Goal: Task Accomplishment & Management: Manage account settings

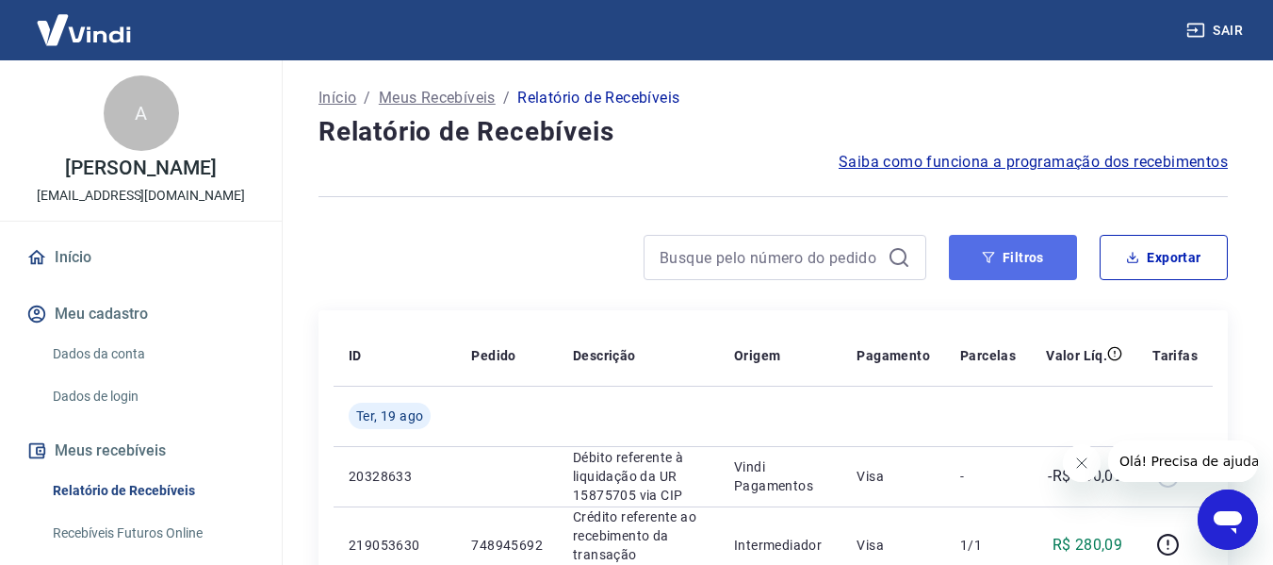
click at [1010, 262] on button "Filtros" at bounding box center [1013, 257] width 128 height 45
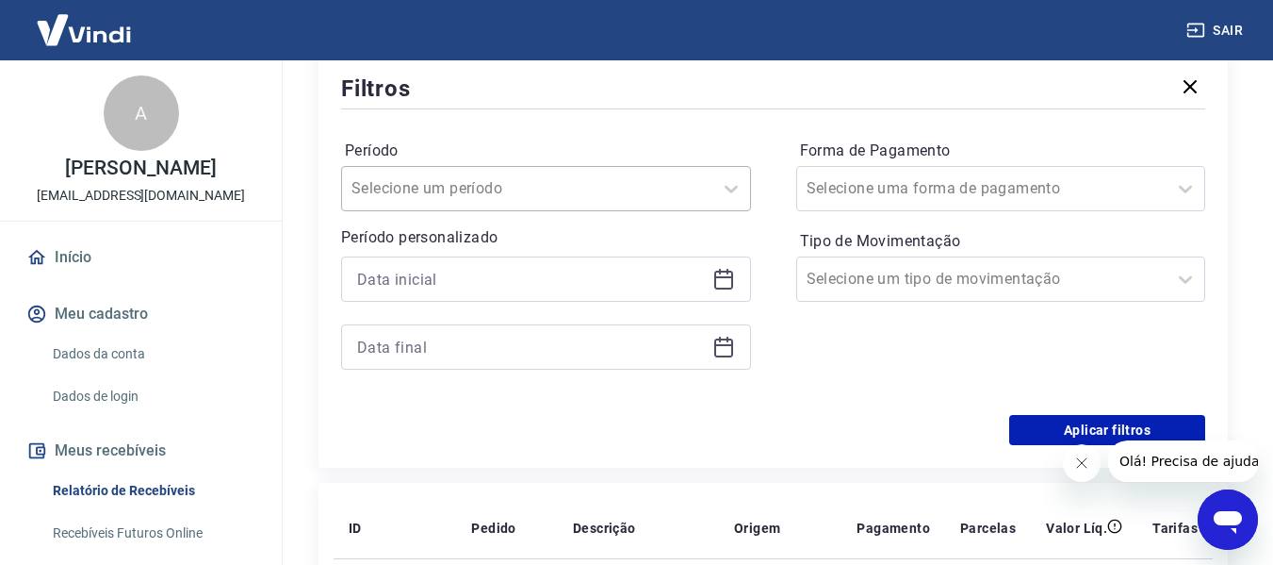
scroll to position [189, 0]
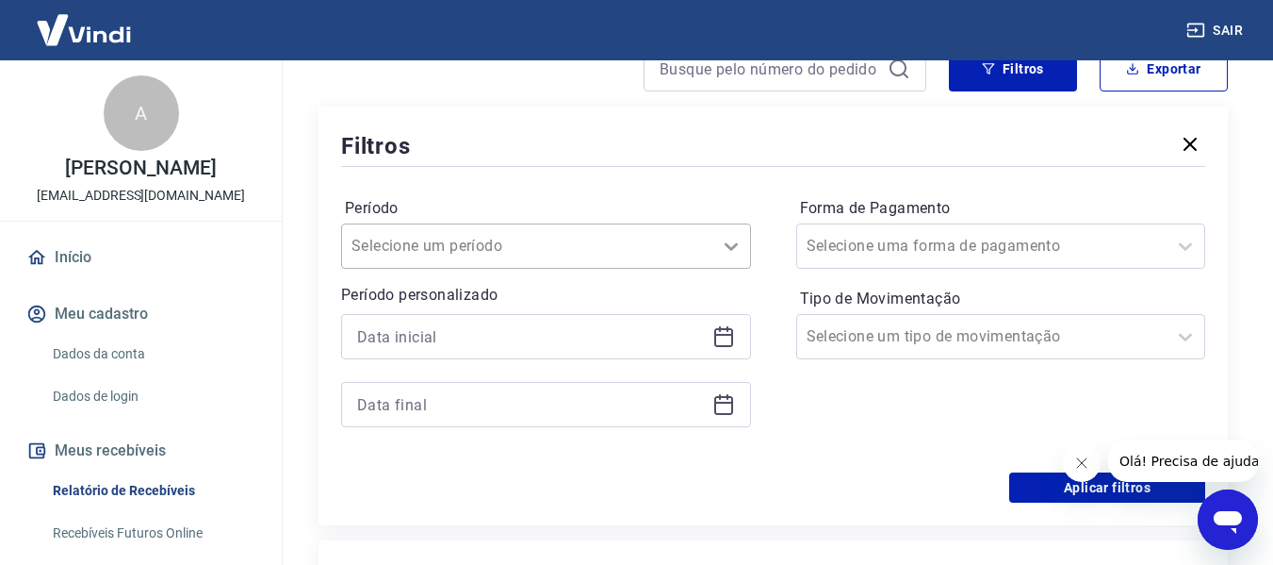
click at [721, 243] on icon at bounding box center [731, 246] width 23 height 23
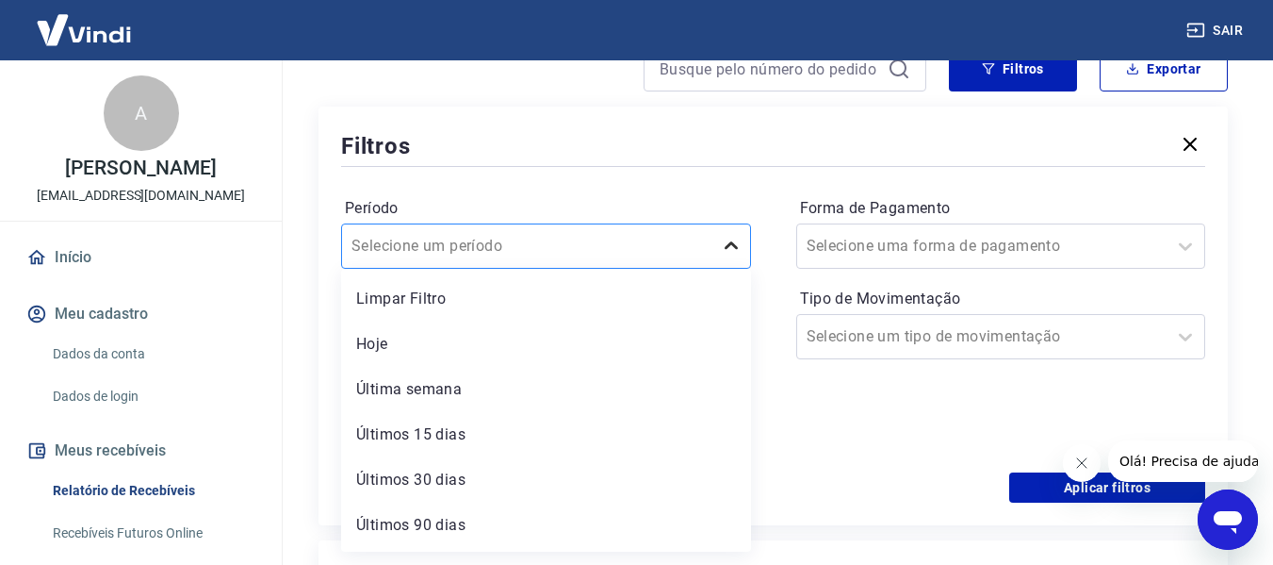
click at [723, 250] on icon at bounding box center [731, 246] width 23 height 23
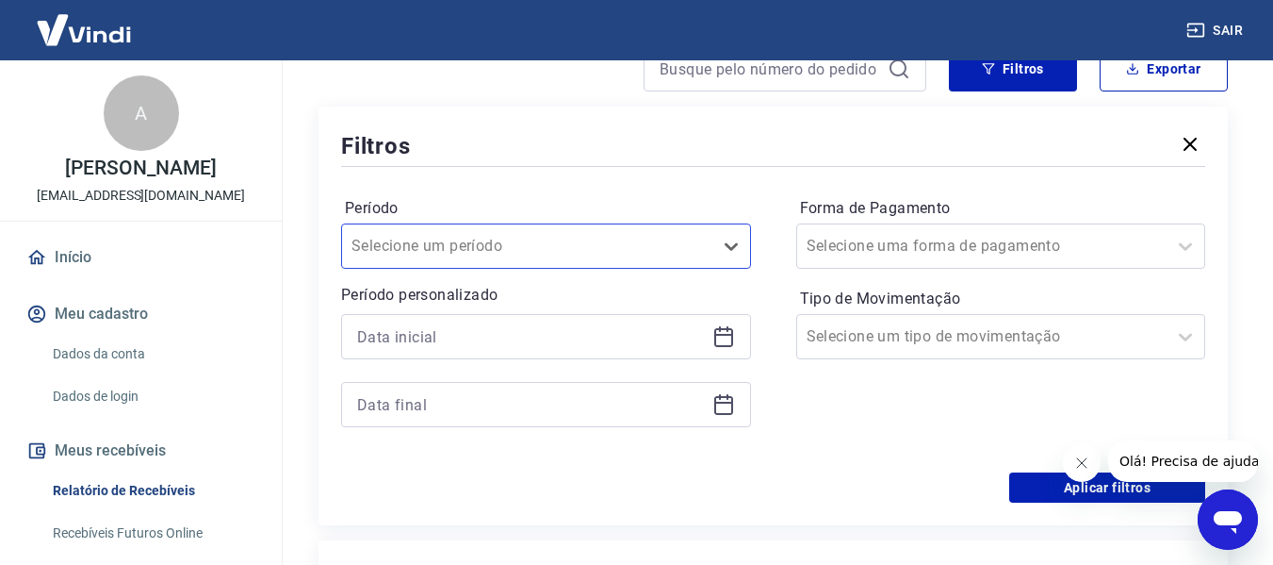
click at [723, 329] on icon at bounding box center [723, 337] width 19 height 19
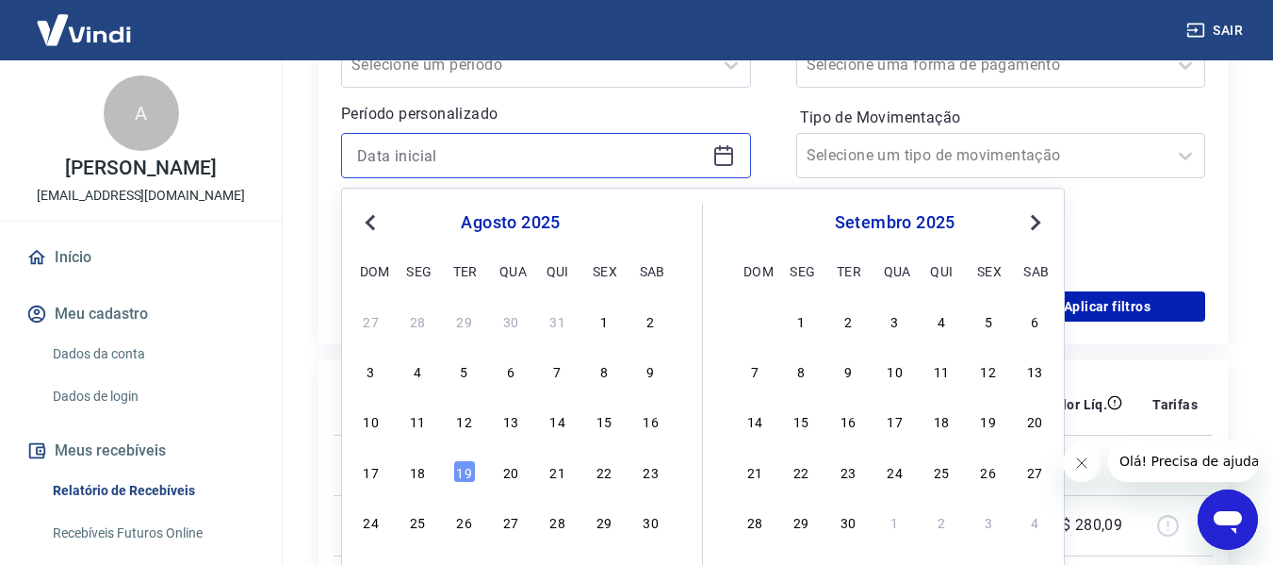
scroll to position [377, 0]
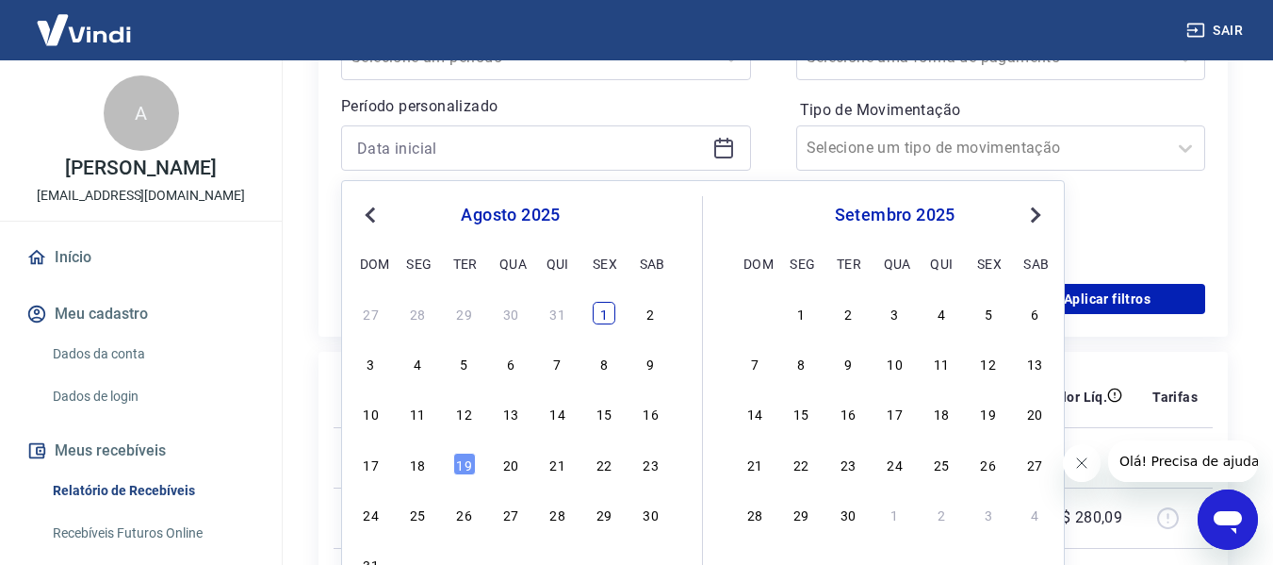
click at [608, 321] on div "1" at bounding box center [604, 313] width 23 height 23
type input "01/08/2025"
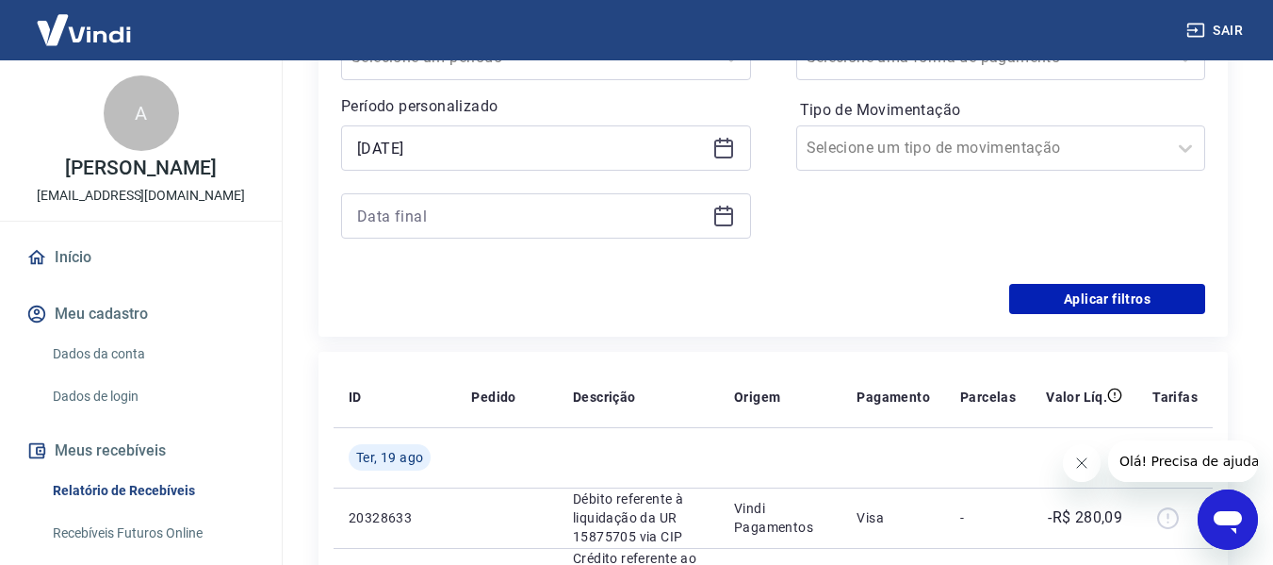
click at [723, 222] on icon at bounding box center [724, 216] width 23 height 23
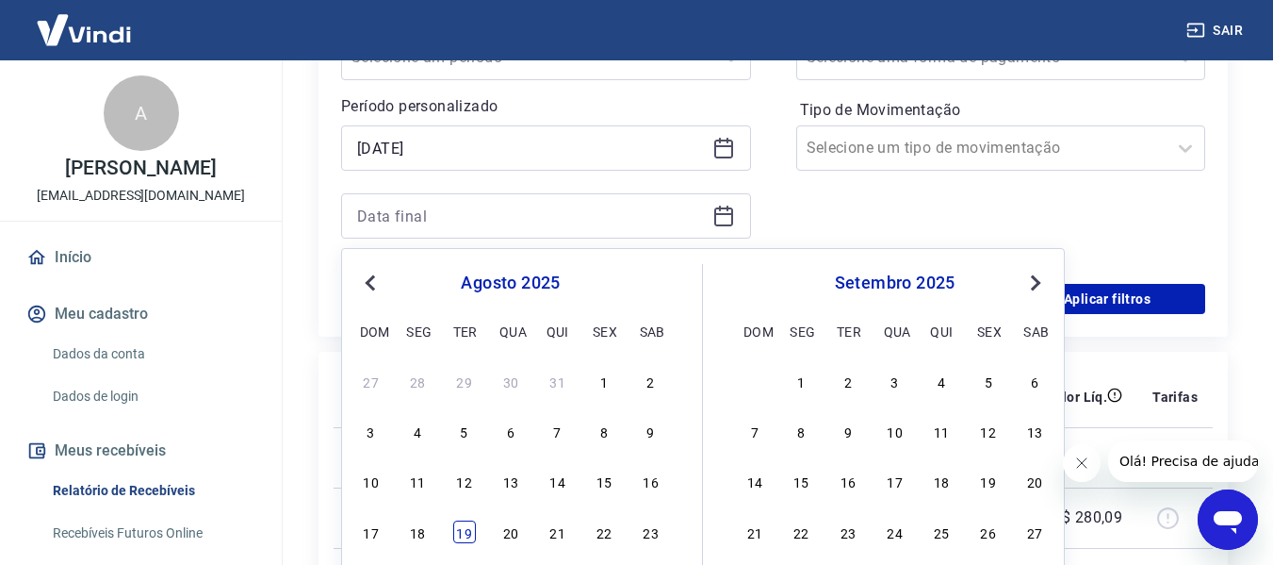
click at [467, 534] on div "19" at bounding box center [464, 531] width 23 height 23
type input "19/08/2025"
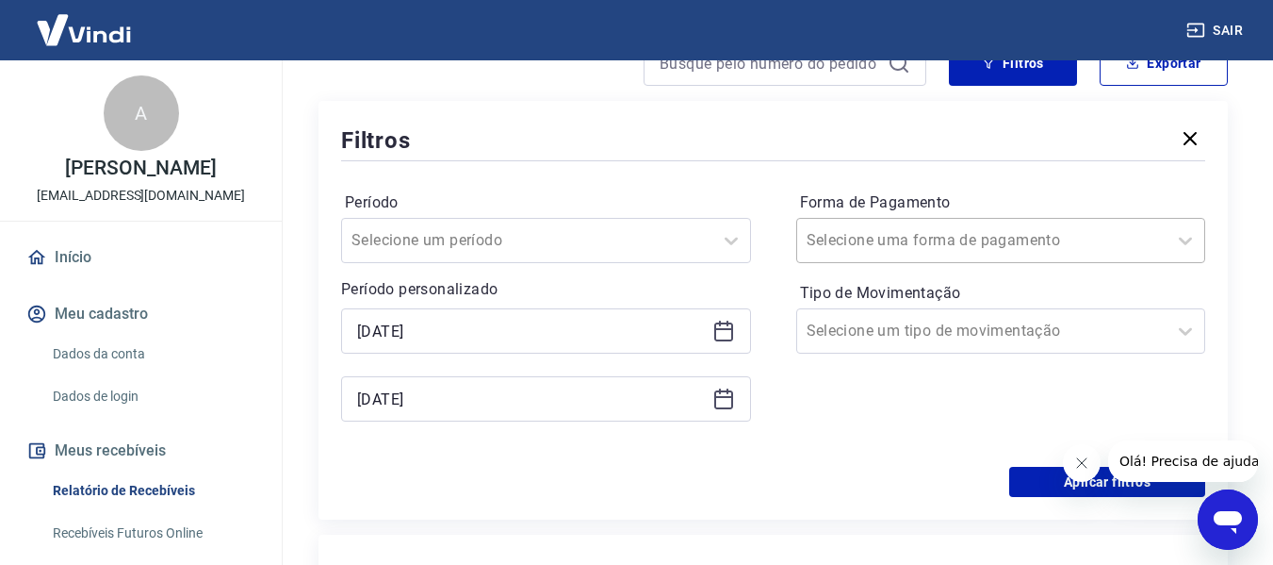
scroll to position [189, 0]
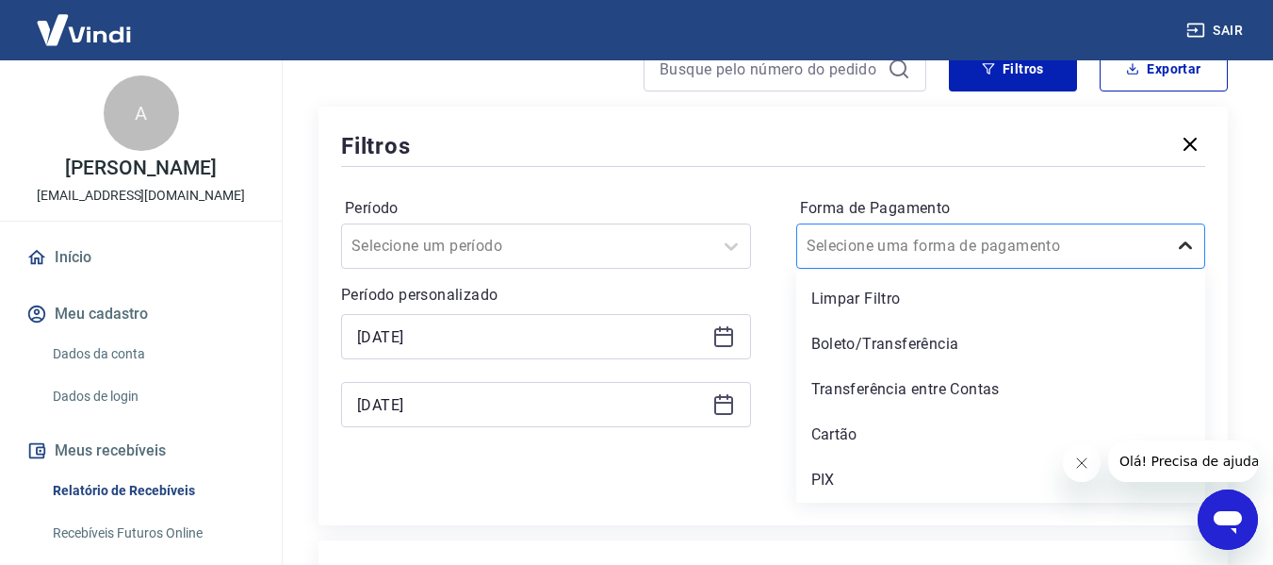
click at [1174, 246] on icon at bounding box center [1185, 246] width 23 height 23
click at [877, 427] on div "Cartão" at bounding box center [1001, 435] width 410 height 38
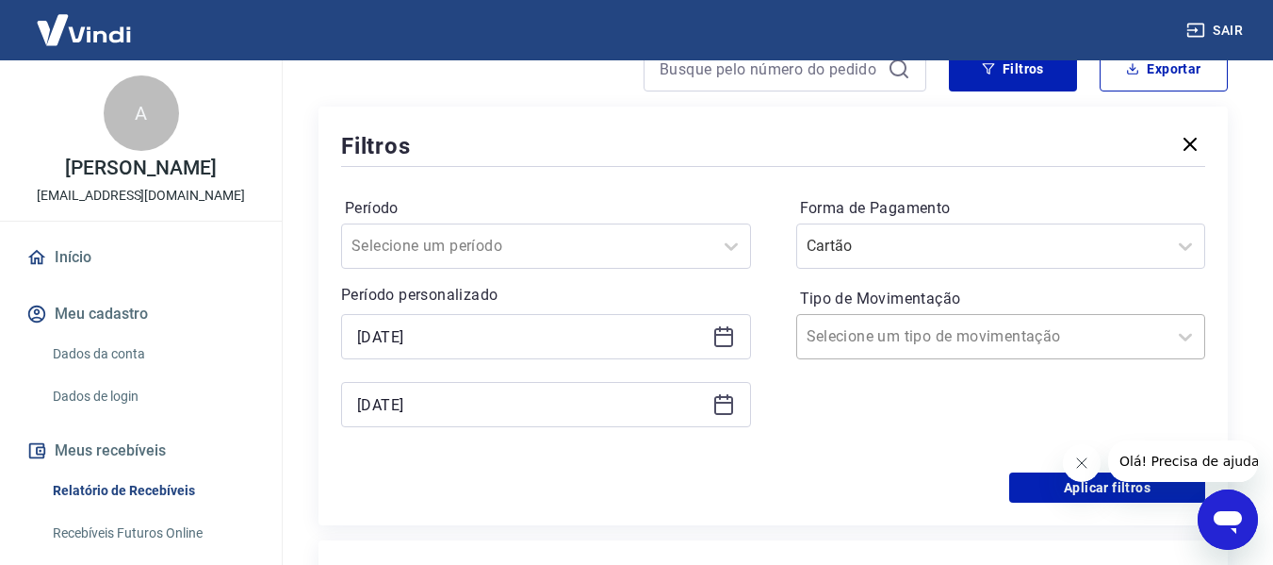
click at [934, 339] on input "Tipo de Movimentação" at bounding box center [902, 336] width 190 height 23
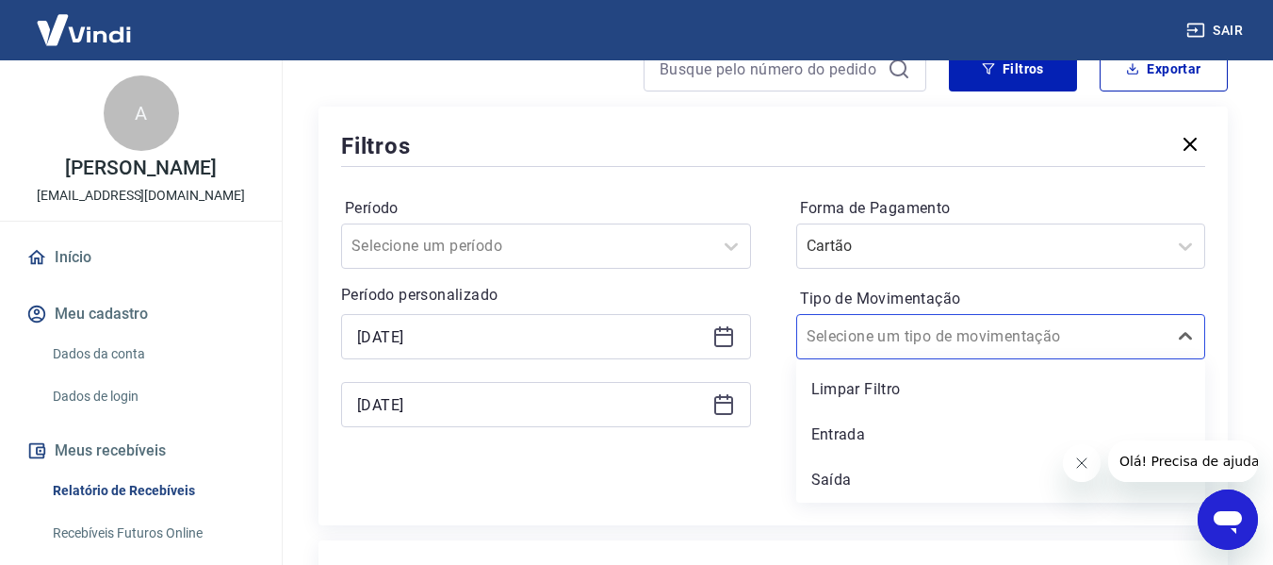
click at [1190, 290] on label "Tipo de Movimentação" at bounding box center [1001, 298] width 402 height 23
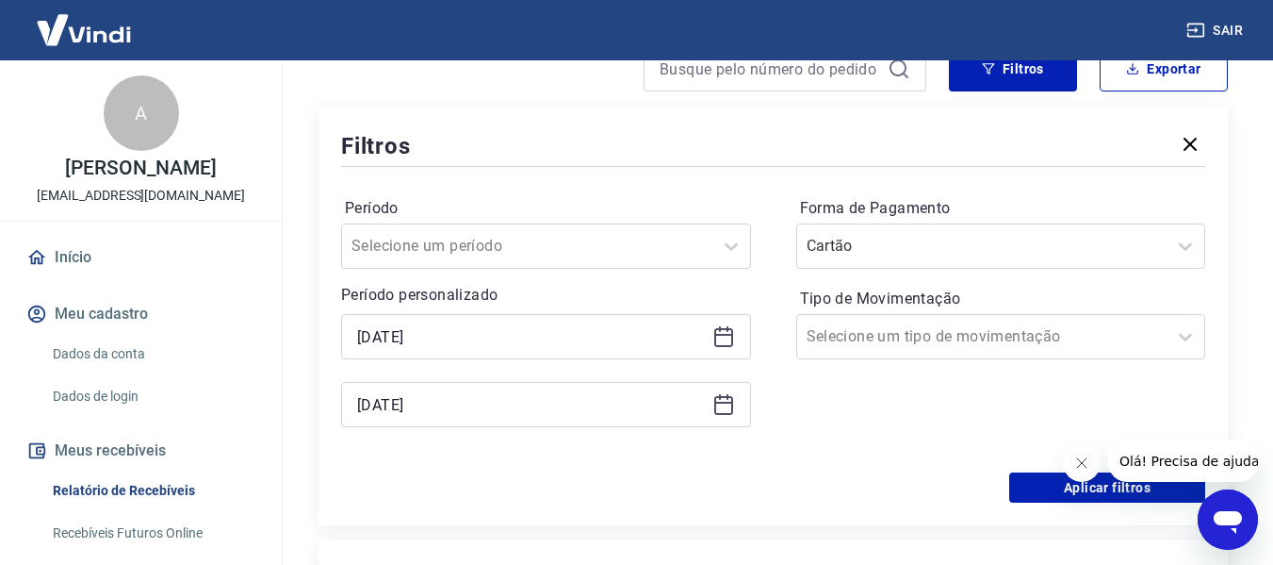
click at [1084, 461] on icon "Fechar mensagem da empresa" at bounding box center [1081, 462] width 15 height 15
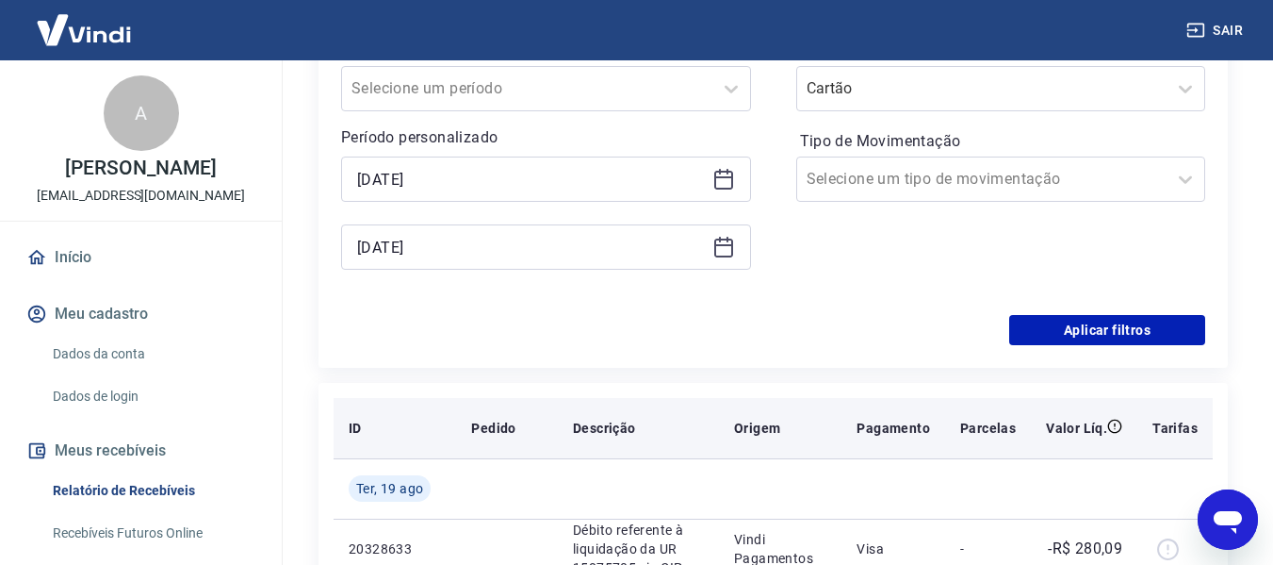
scroll to position [377, 0]
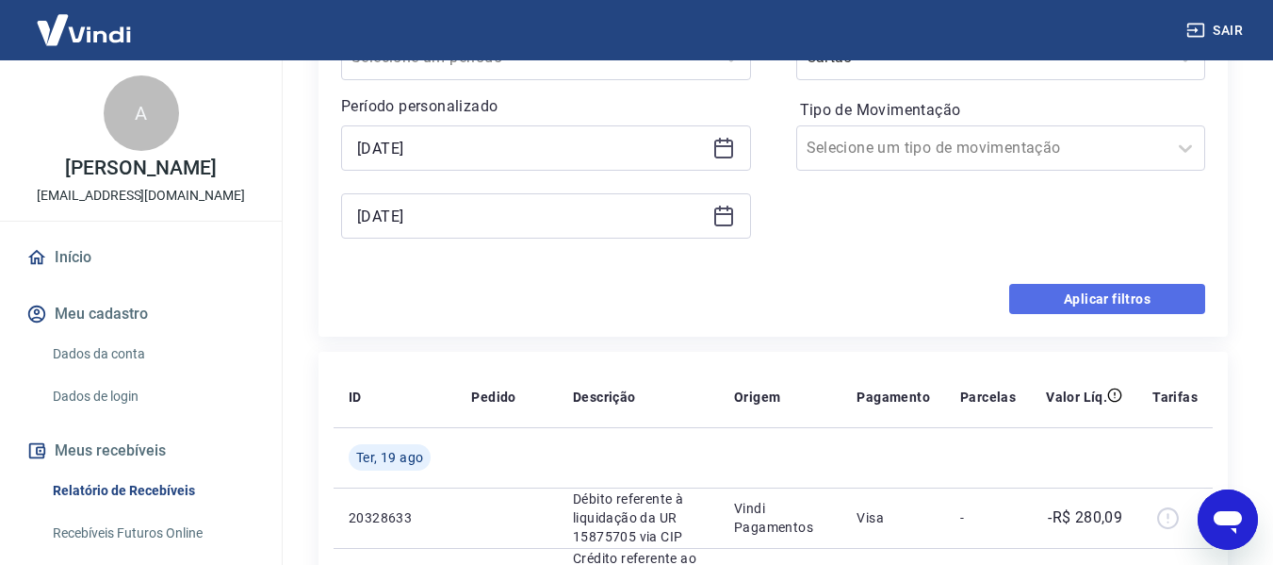
click at [1094, 305] on button "Aplicar filtros" at bounding box center [1107, 299] width 196 height 30
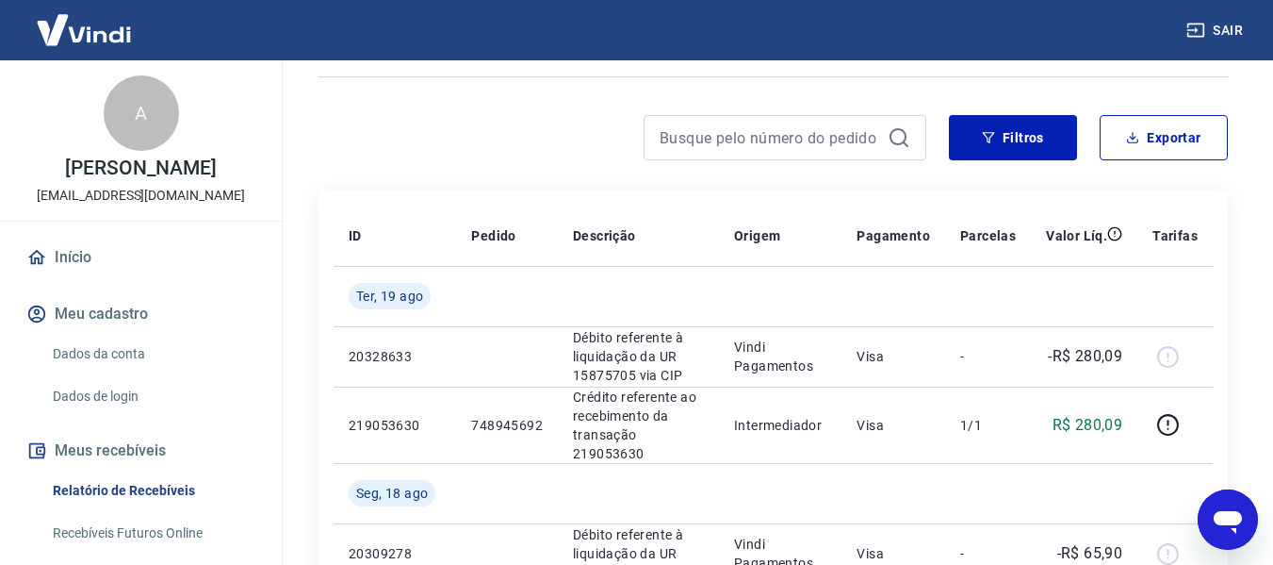
scroll to position [94, 0]
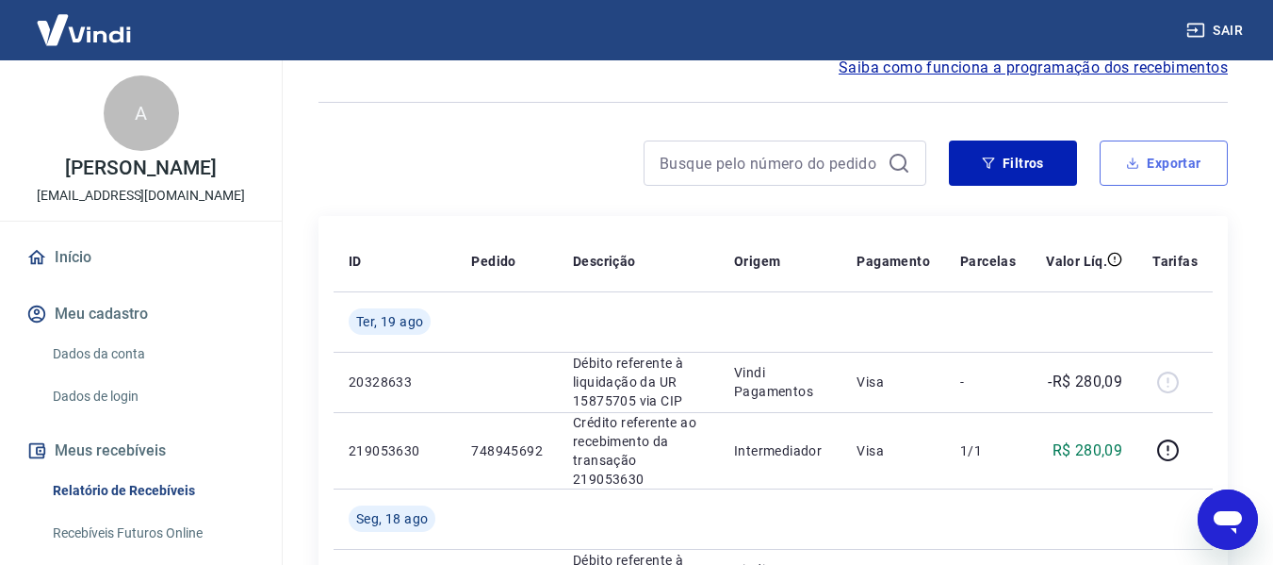
click at [1157, 161] on button "Exportar" at bounding box center [1164, 162] width 128 height 45
type input "01/08/2025"
type input "19/08/2025"
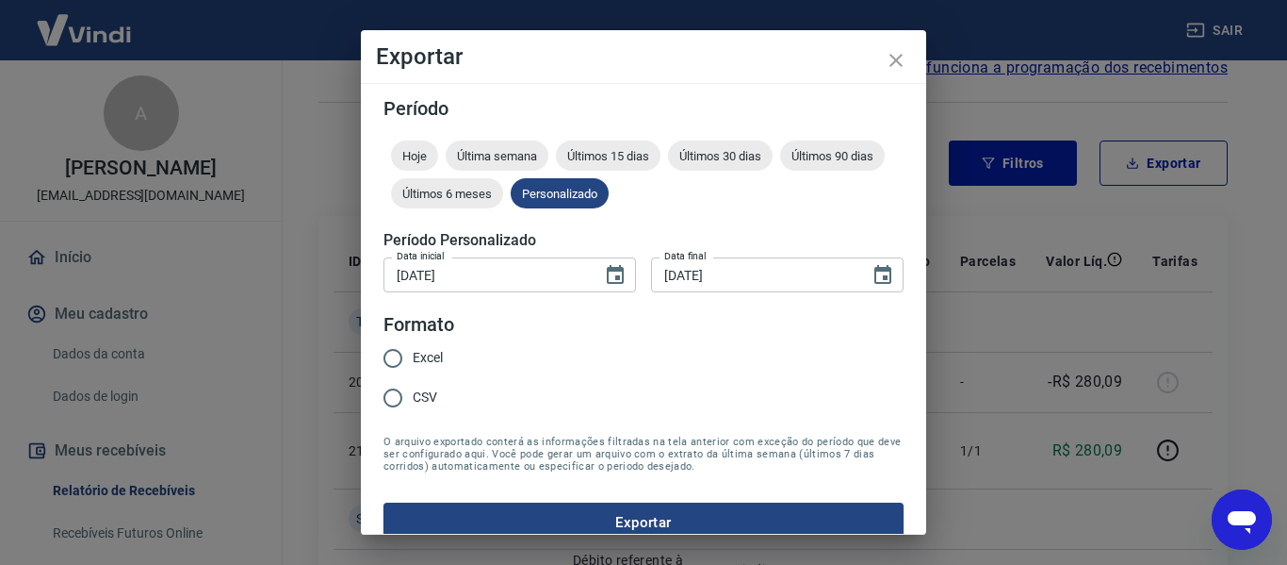
click at [393, 358] on input "Excel" at bounding box center [393, 358] width 40 height 40
radio input "true"
click at [632, 523] on button "Exportar" at bounding box center [644, 522] width 520 height 40
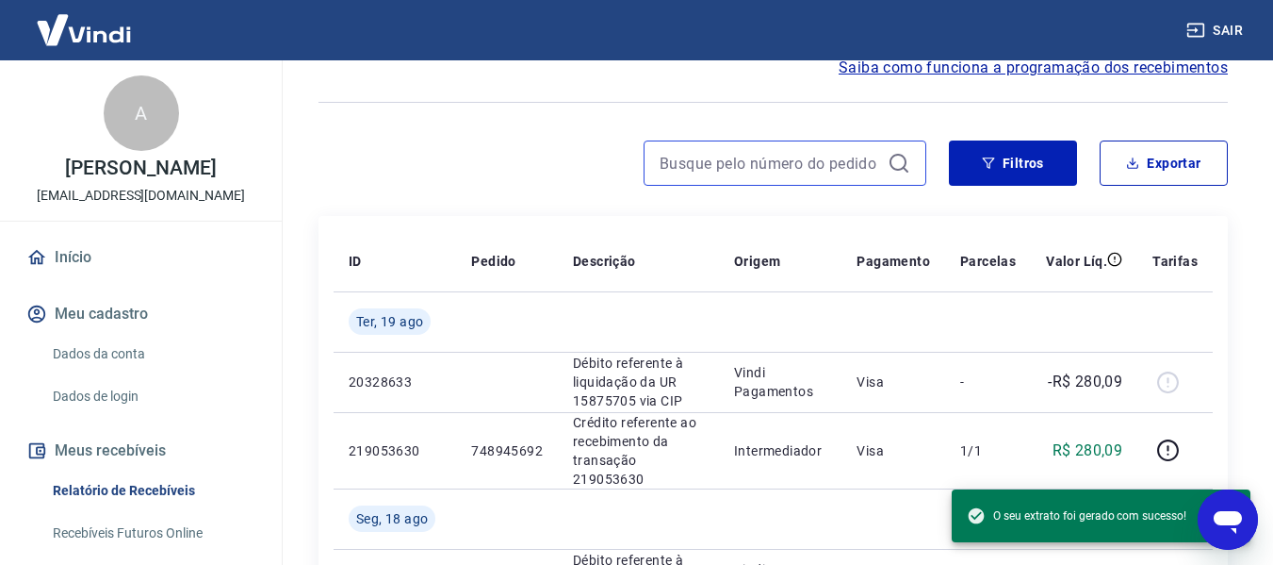
click at [734, 166] on input at bounding box center [770, 163] width 221 height 28
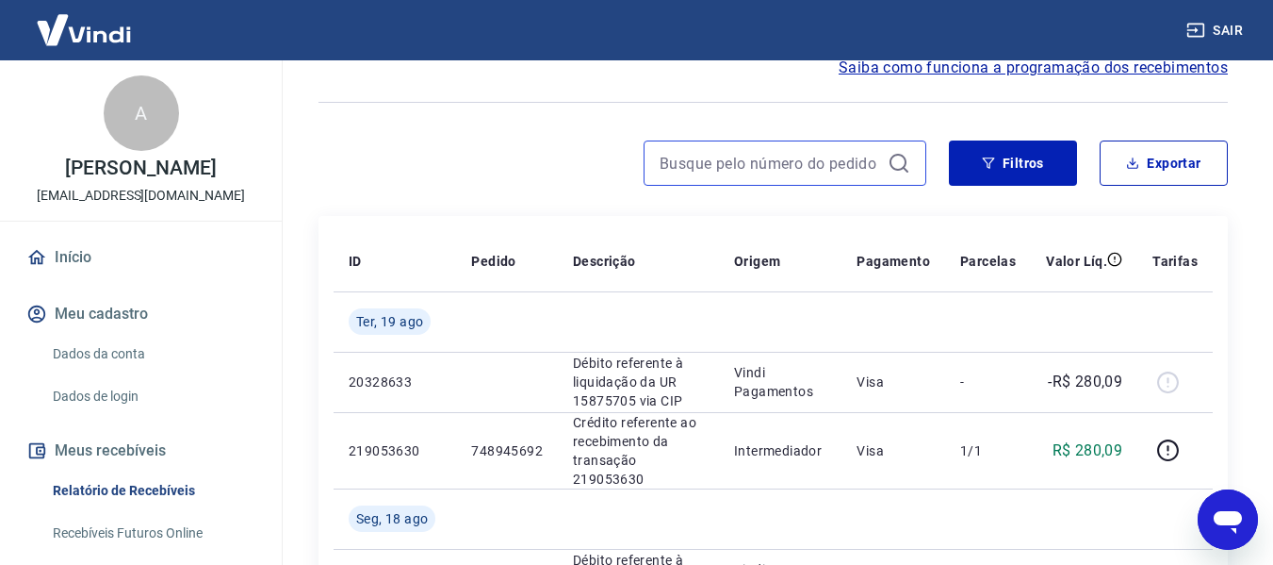
paste input "216446598"
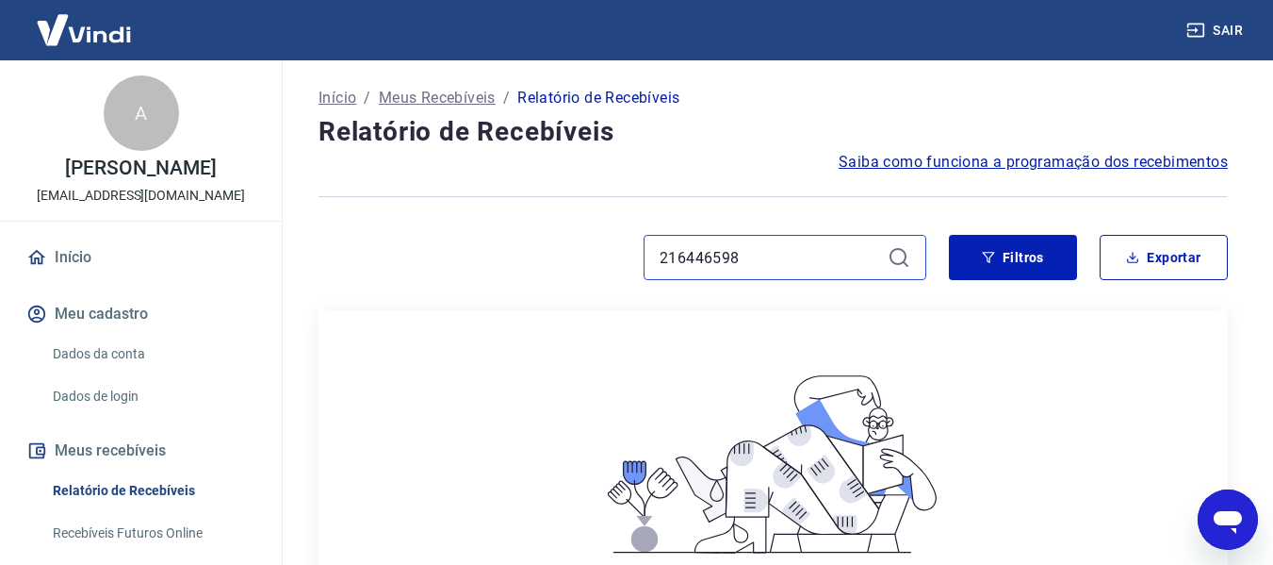
type input "216446598"
click at [908, 260] on icon at bounding box center [899, 257] width 23 height 23
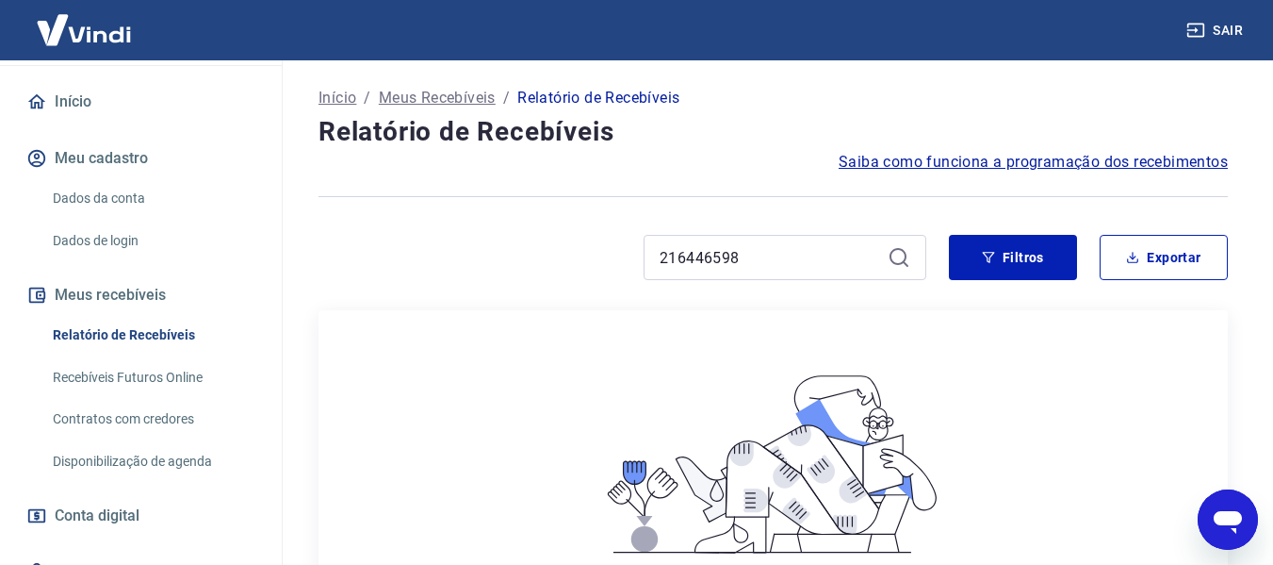
scroll to position [189, 0]
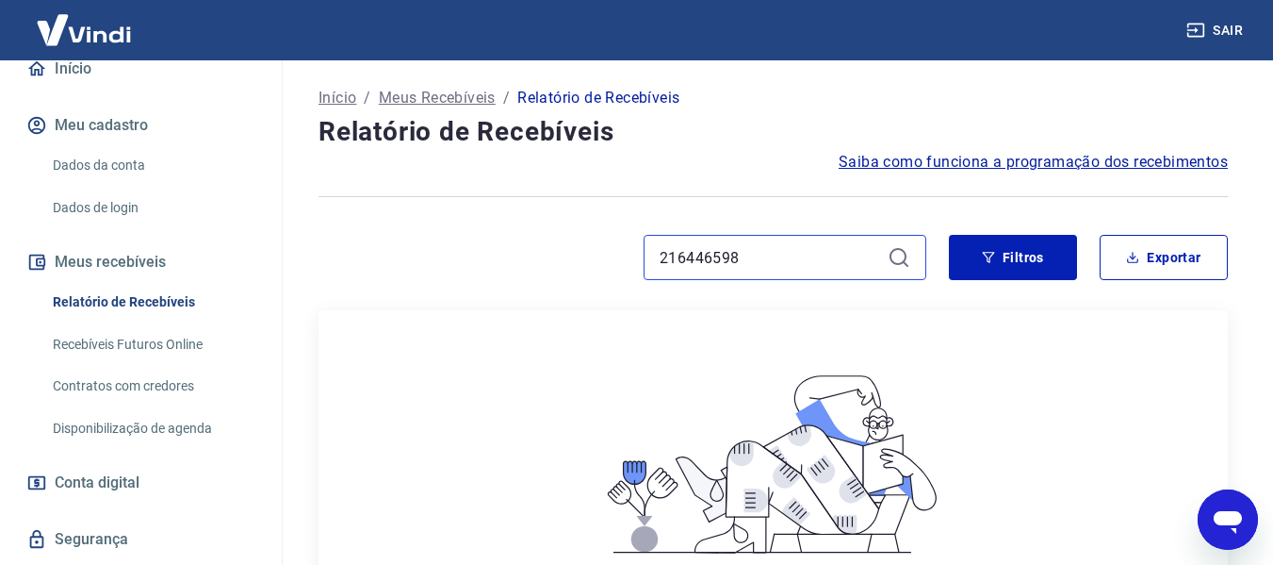
drag, startPoint x: 757, startPoint y: 256, endPoint x: 636, endPoint y: 271, distance: 121.5
click at [636, 271] on div "216446598" at bounding box center [623, 257] width 608 height 45
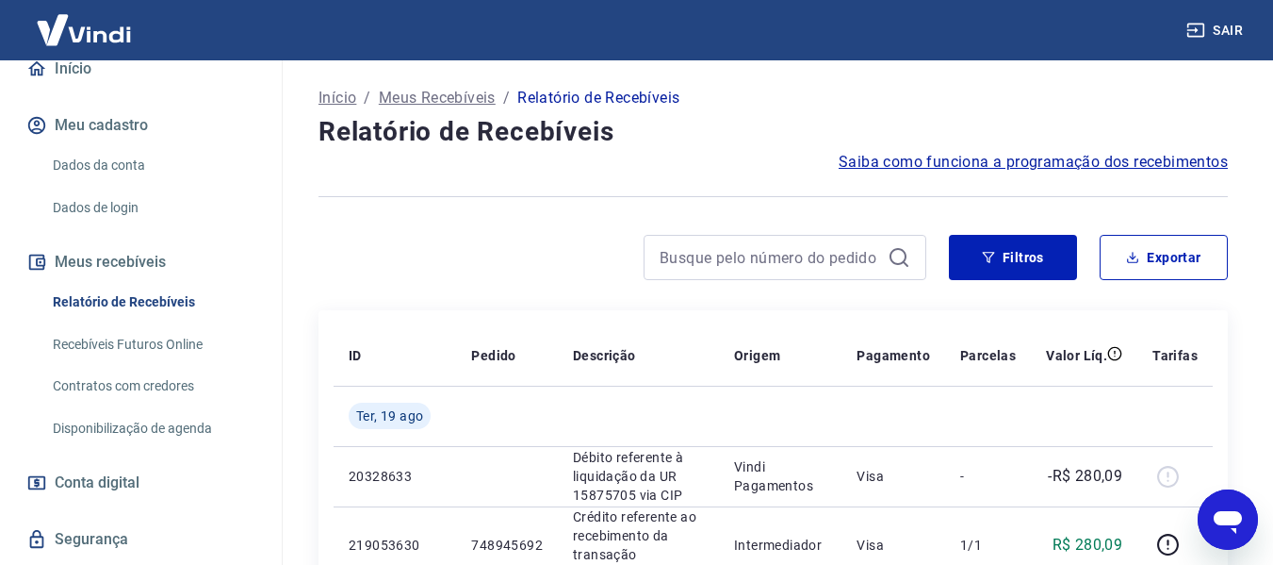
click at [675, 239] on div at bounding box center [785, 257] width 283 height 45
click at [668, 256] on input at bounding box center [770, 257] width 221 height 28
paste input "739838408"
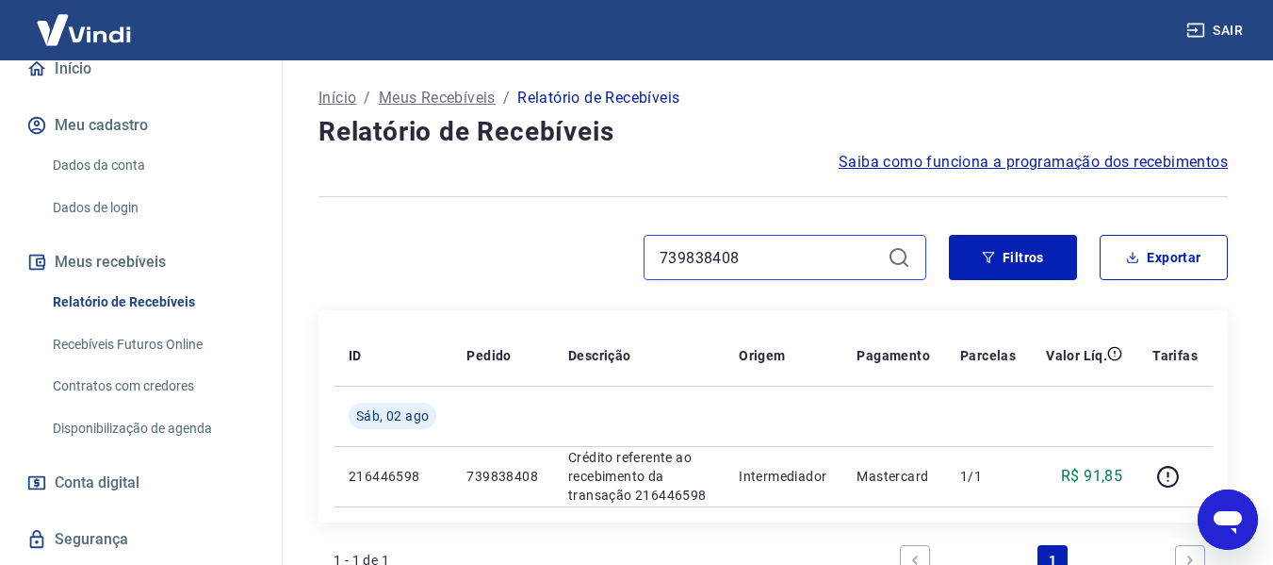
drag, startPoint x: 726, startPoint y: 258, endPoint x: 635, endPoint y: 266, distance: 90.8
click at [635, 266] on div "739838408" at bounding box center [623, 257] width 608 height 45
paste input "216509517"
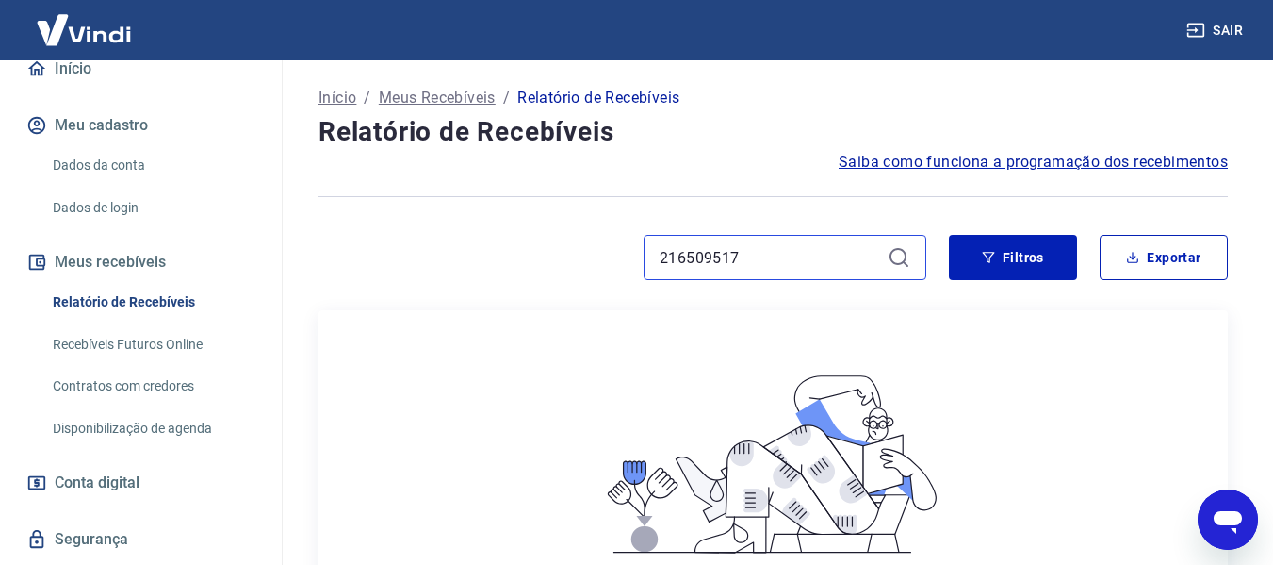
drag, startPoint x: 756, startPoint y: 257, endPoint x: 640, endPoint y: 271, distance: 116.7
click at [640, 271] on div "216509517" at bounding box center [623, 257] width 608 height 45
drag, startPoint x: 773, startPoint y: 256, endPoint x: 635, endPoint y: 264, distance: 137.8
click at [635, 264] on div "216509517" at bounding box center [623, 257] width 608 height 45
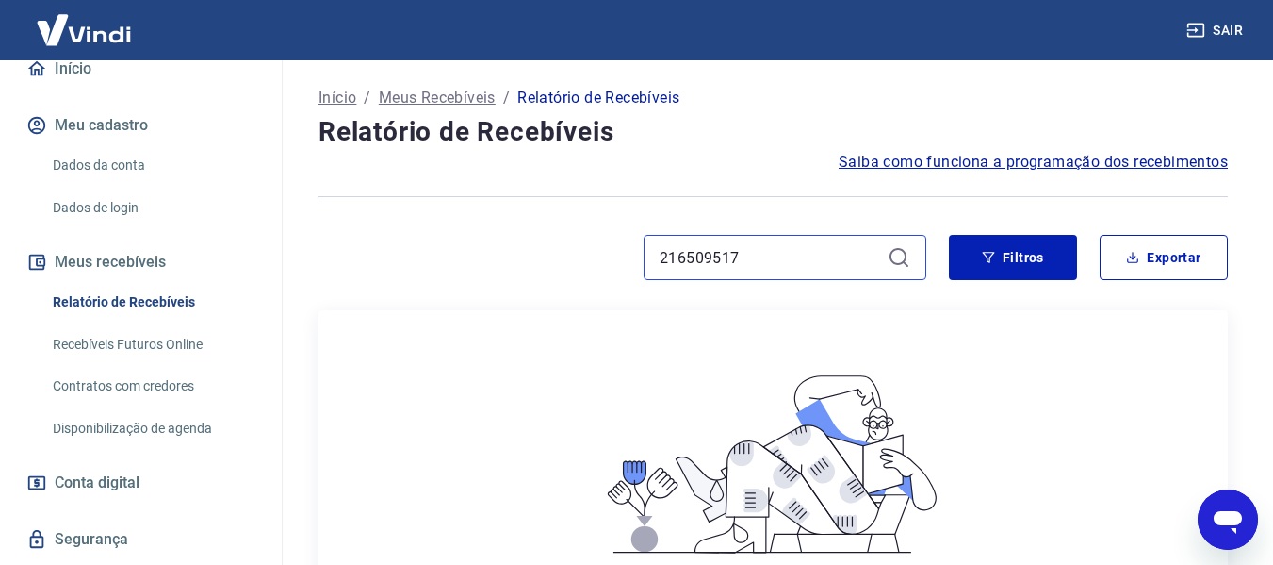
paste input "72514066"
type input "725140667"
drag, startPoint x: 787, startPoint y: 263, endPoint x: 631, endPoint y: 258, distance: 155.6
click at [631, 258] on div "725140667" at bounding box center [623, 257] width 608 height 45
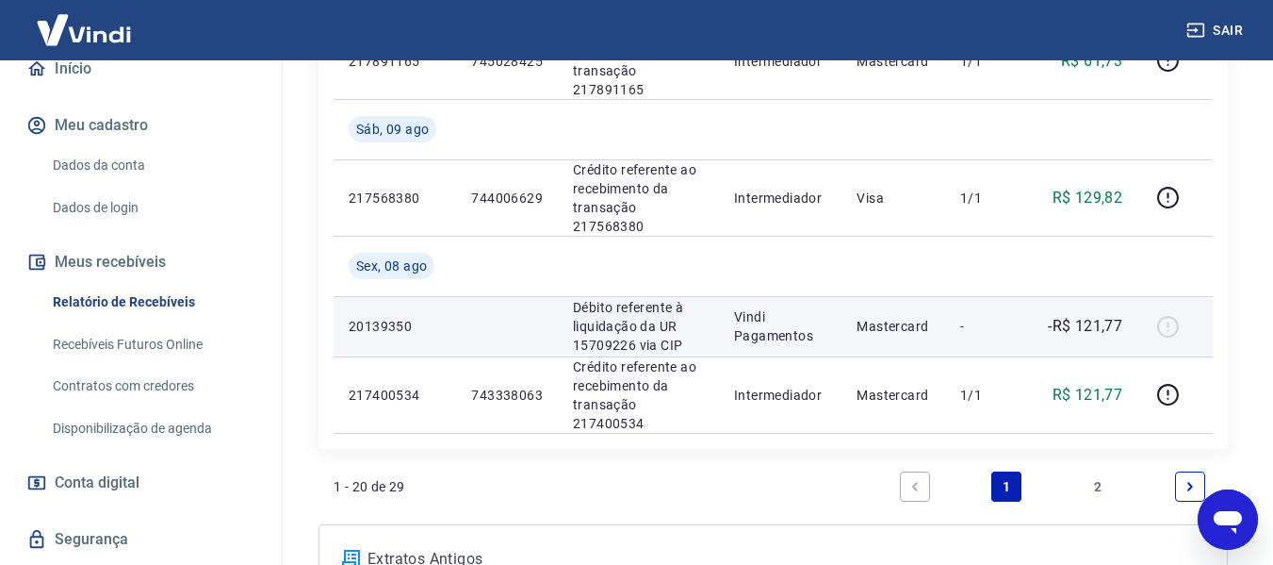
scroll to position [1880, 0]
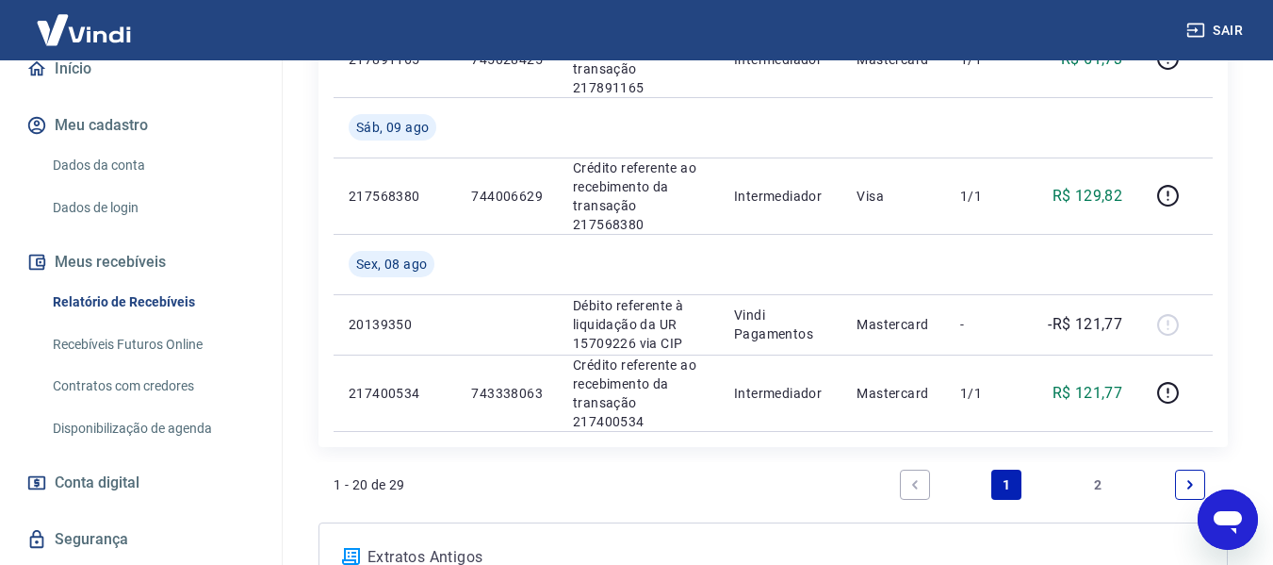
drag, startPoint x: 113, startPoint y: 322, endPoint x: 254, endPoint y: 296, distance: 143.8
click at [113, 321] on link "Relatório de Recebíveis" at bounding box center [152, 302] width 214 height 39
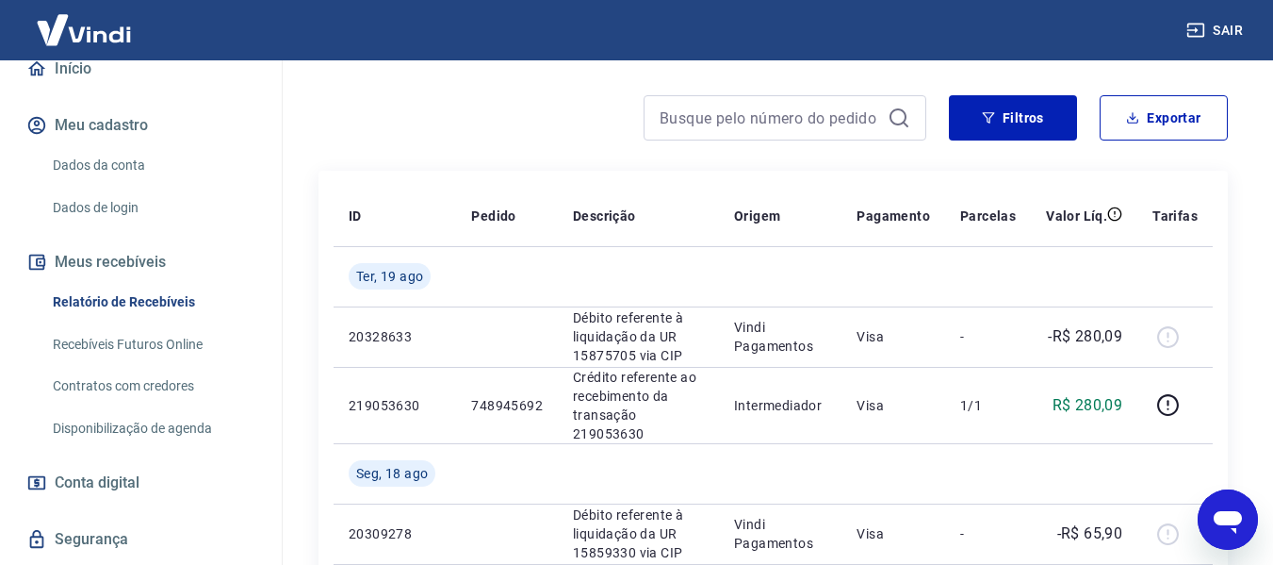
scroll to position [94, 0]
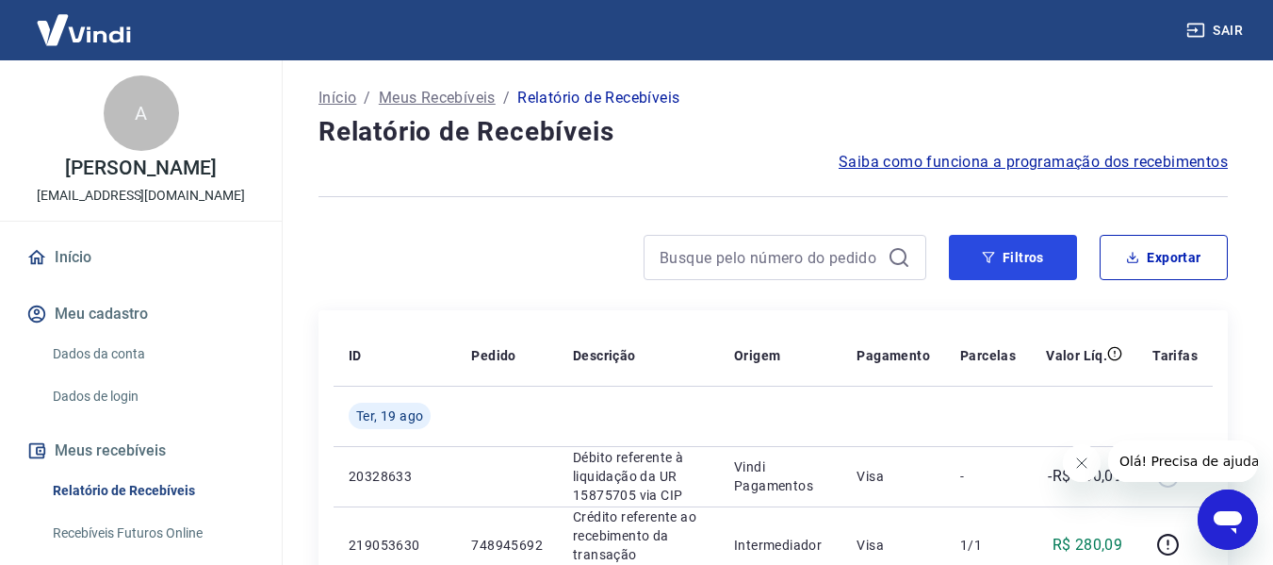
drag, startPoint x: 1009, startPoint y: 261, endPoint x: 944, endPoint y: 269, distance: 64.5
click at [1009, 261] on button "Filtros" at bounding box center [1013, 257] width 128 height 45
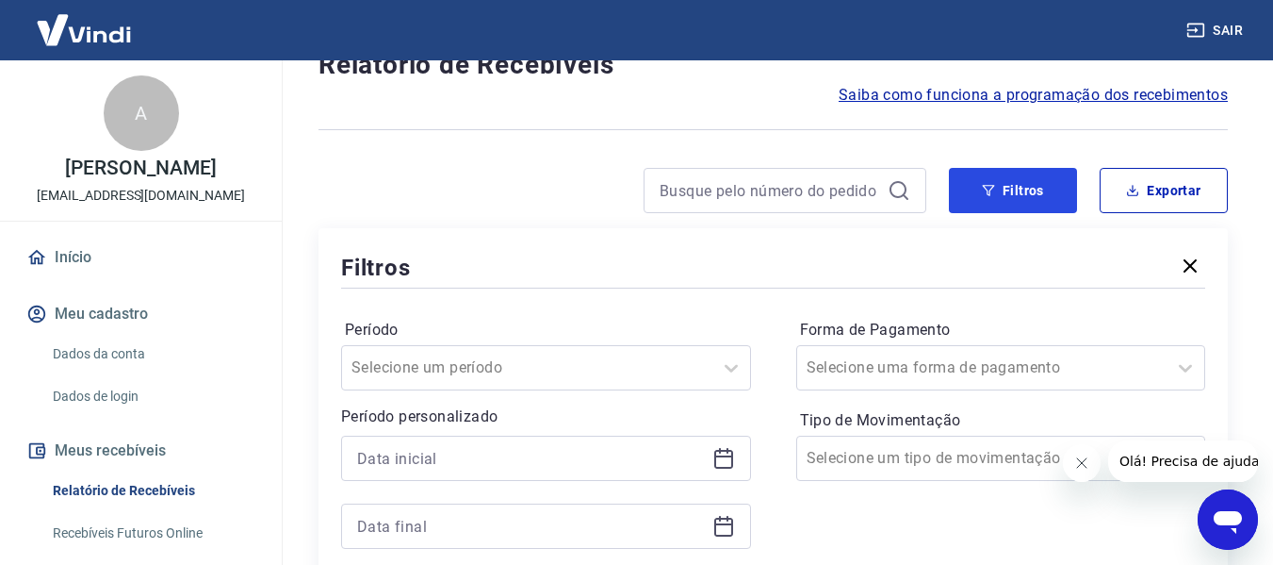
scroll to position [189, 0]
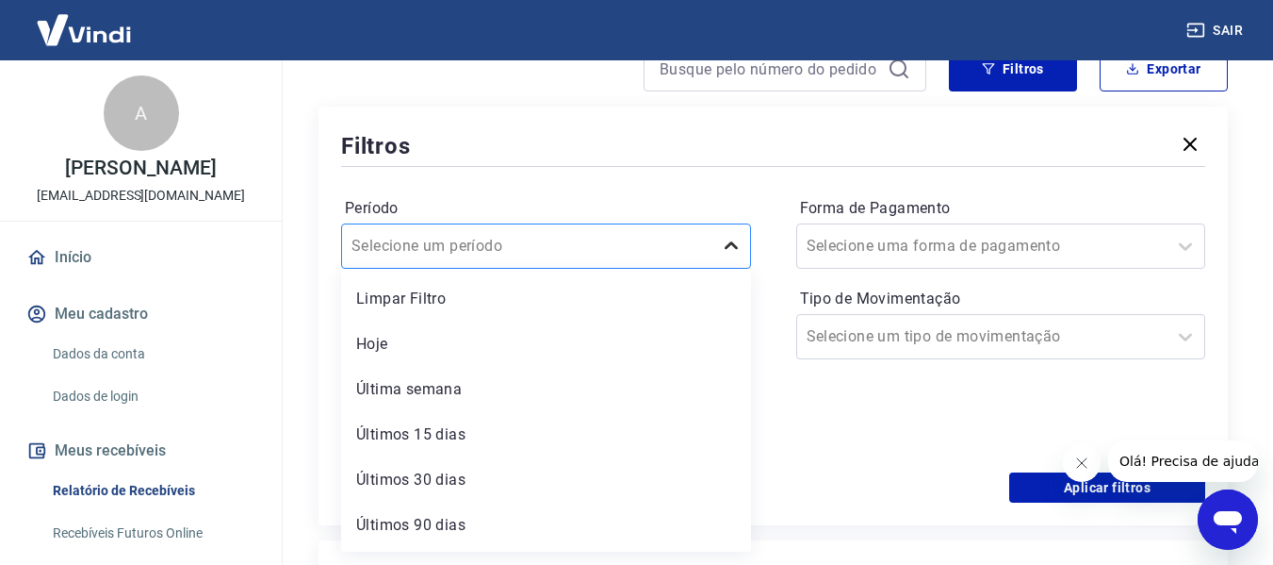
click at [730, 250] on icon at bounding box center [731, 246] width 23 height 23
click at [728, 250] on icon at bounding box center [731, 246] width 23 height 23
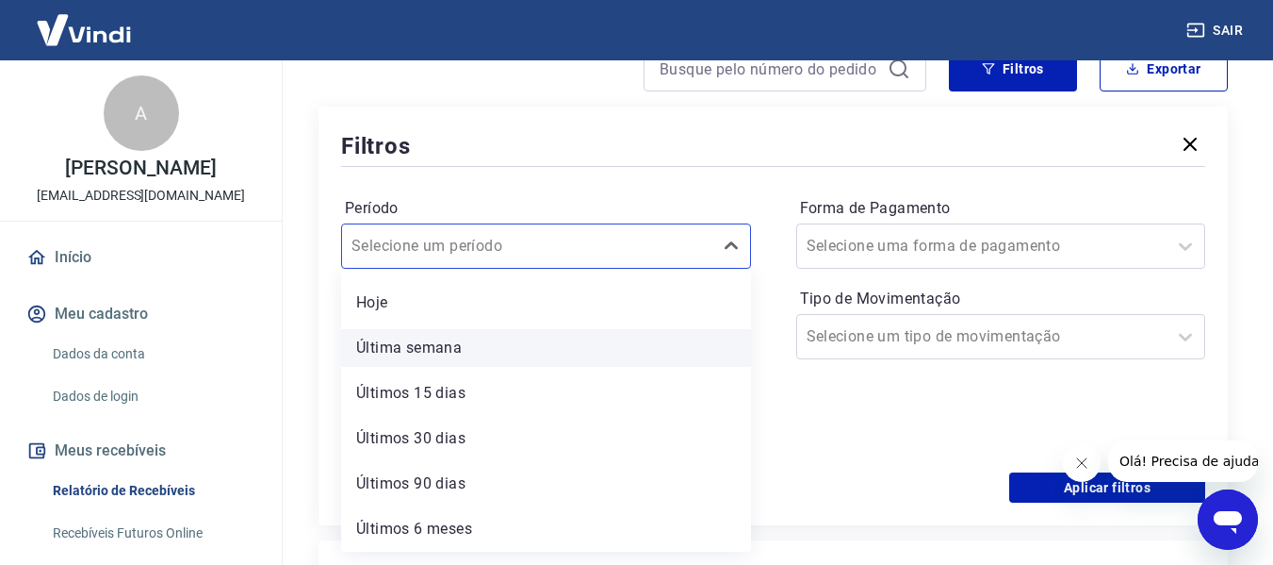
scroll to position [0, 0]
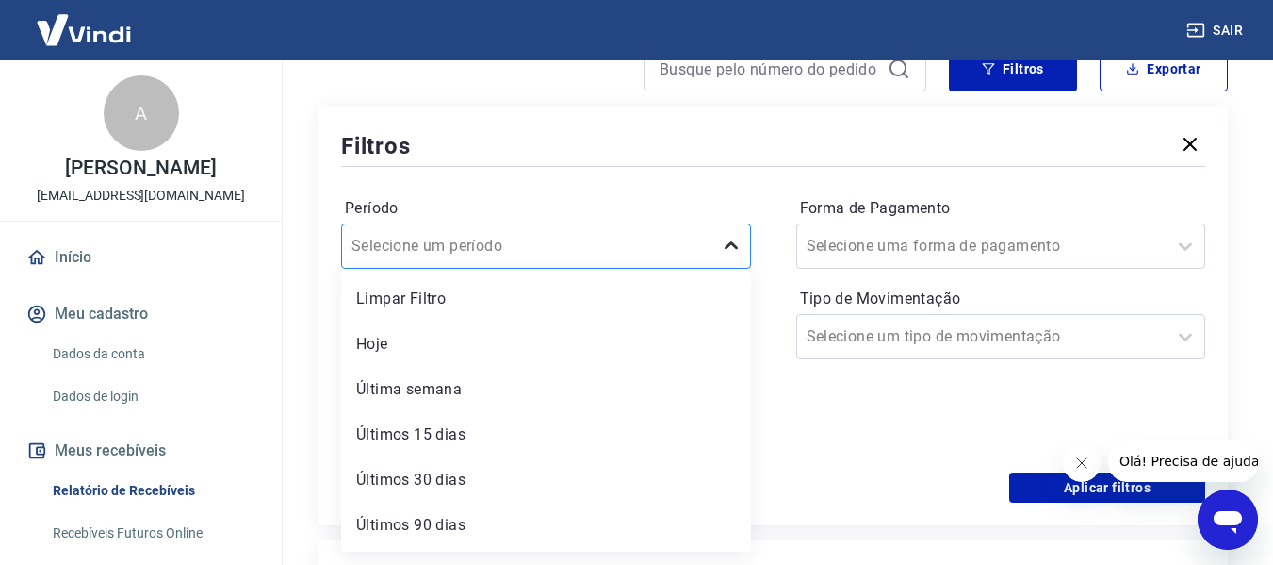
click at [732, 246] on icon at bounding box center [731, 246] width 23 height 23
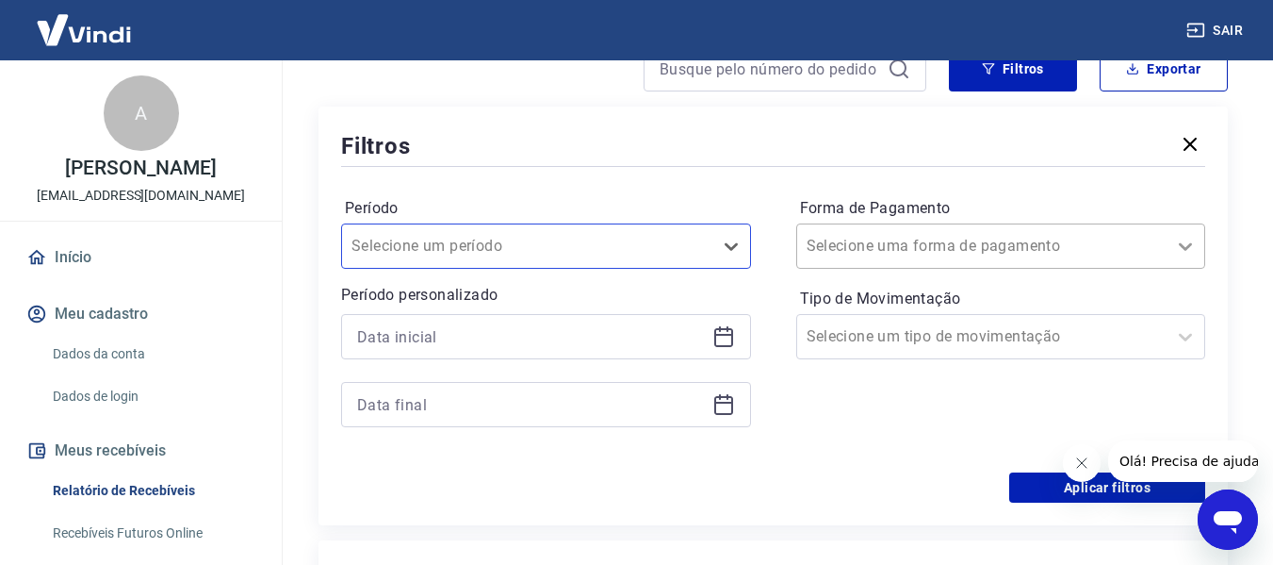
click at [1189, 246] on icon at bounding box center [1185, 247] width 13 height 8
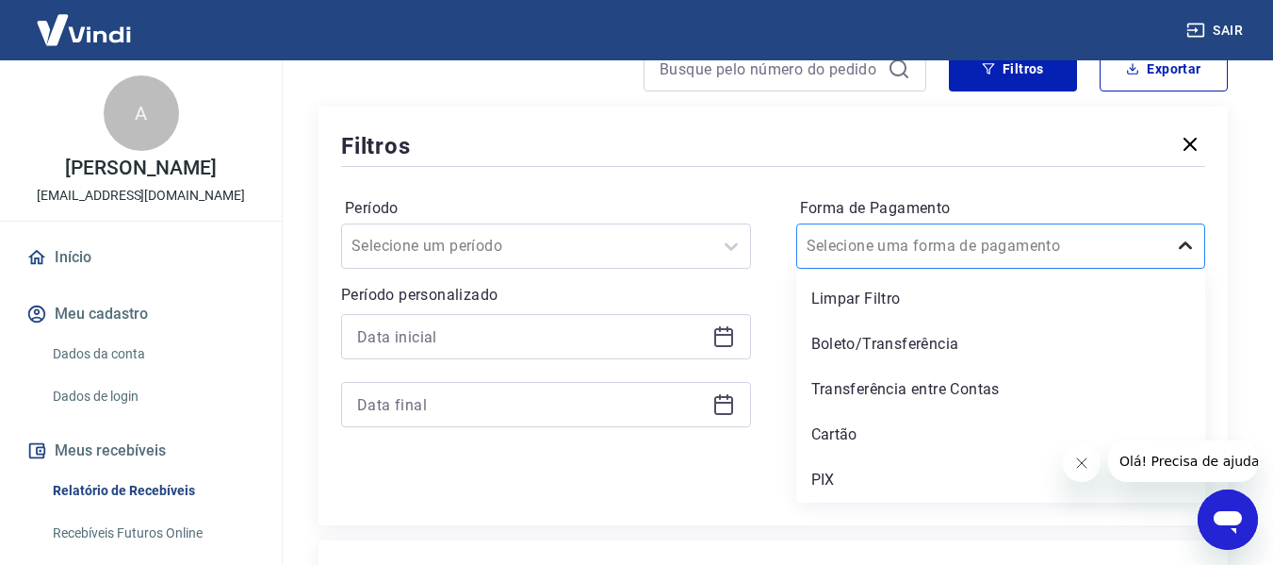
click at [1182, 244] on icon at bounding box center [1185, 246] width 23 height 23
click at [1184, 243] on icon at bounding box center [1185, 246] width 23 height 23
click at [728, 249] on icon at bounding box center [731, 246] width 23 height 23
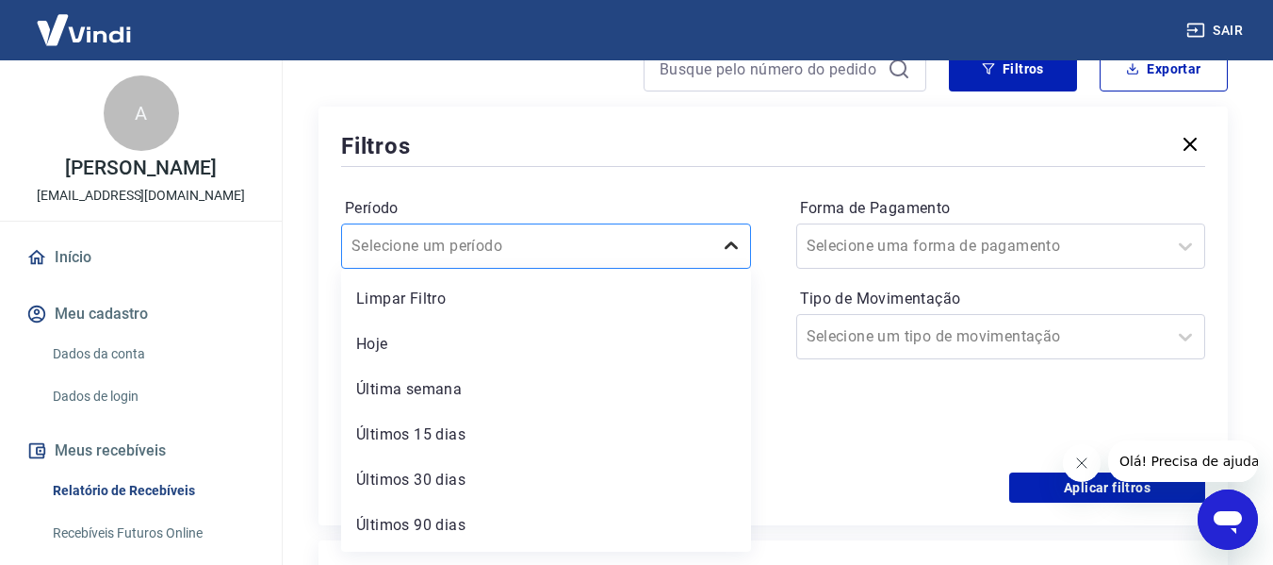
click at [728, 249] on icon at bounding box center [731, 246] width 23 height 23
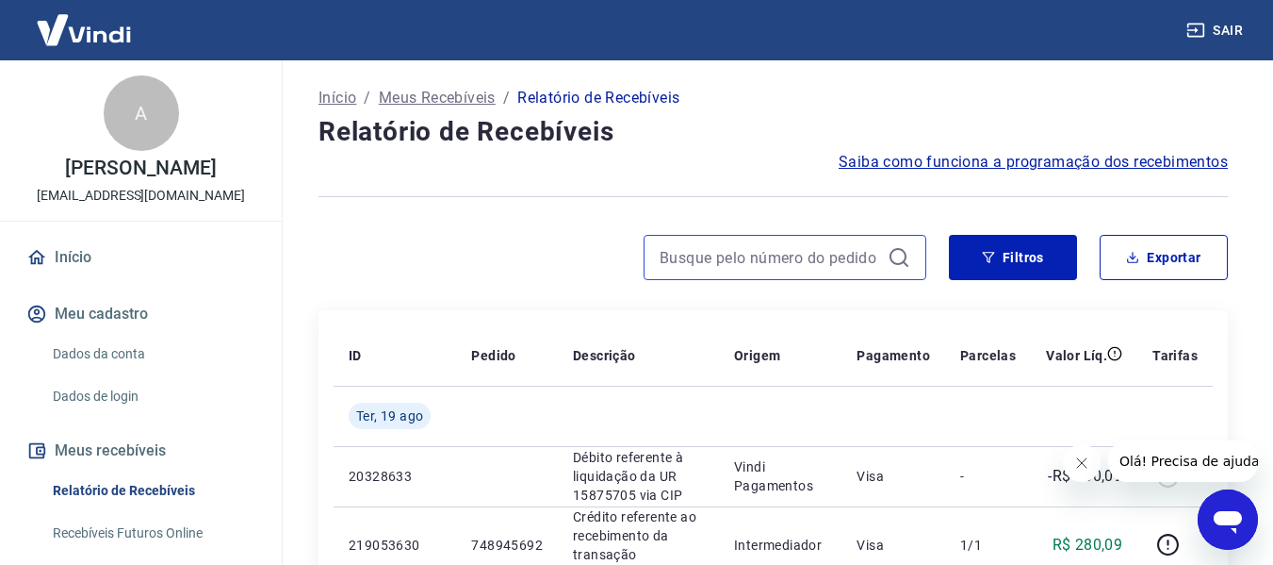
click at [701, 261] on input at bounding box center [770, 257] width 221 height 28
paste input "752344771"
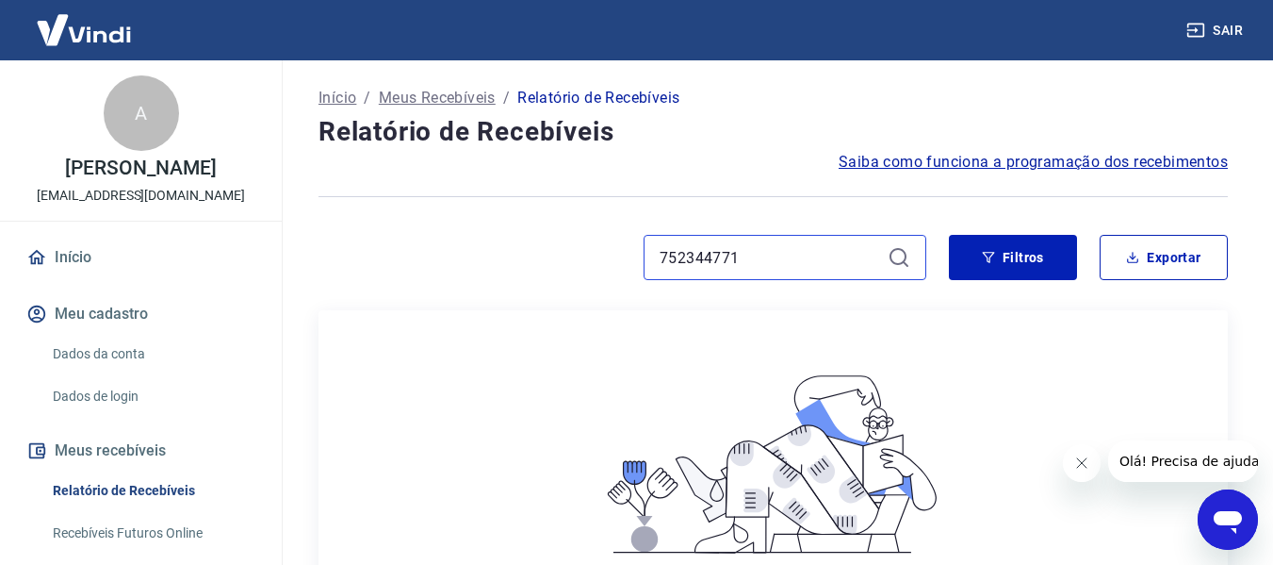
type input "752344771"
